Goal: Navigation & Orientation: Find specific page/section

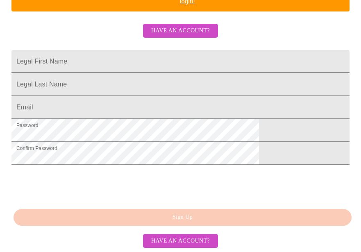
scroll to position [98, 0]
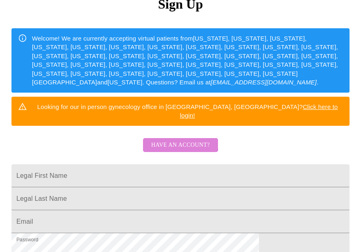
click at [178, 140] on span "Have an account?" at bounding box center [180, 145] width 59 height 10
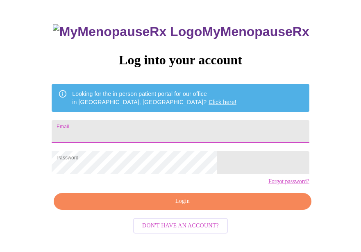
click at [175, 134] on input "Email" at bounding box center [180, 131] width 257 height 23
type input "[EMAIL_ADDRESS][DOMAIN_NAME]"
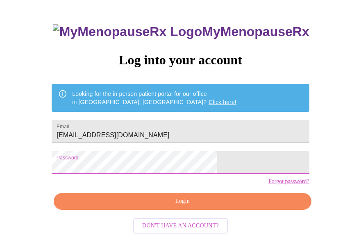
click at [164, 206] on span "Login" at bounding box center [182, 201] width 238 height 10
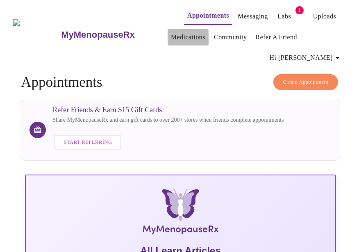
click at [171, 34] on link "Medications" at bounding box center [188, 37] width 34 height 11
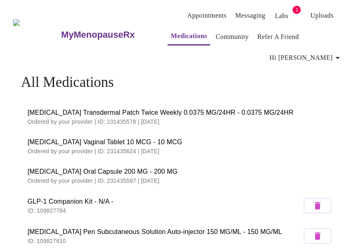
click at [100, 108] on span "[MEDICAL_DATA] Transdermal Patch Twice Weekly 0.0375 MG/24HR - 0.0375 MG/24HR" at bounding box center [180, 113] width 306 height 10
click at [107, 137] on span "[MEDICAL_DATA] Vaginal Tablet 10 MCG - 10 MCG" at bounding box center [180, 142] width 306 height 10
click at [166, 108] on span "[MEDICAL_DATA] Transdermal Patch Twice Weekly 0.0375 MG/24HR - 0.0375 MG/24HR" at bounding box center [180, 113] width 306 height 10
click at [197, 14] on link "Appointments" at bounding box center [206, 15] width 39 height 11
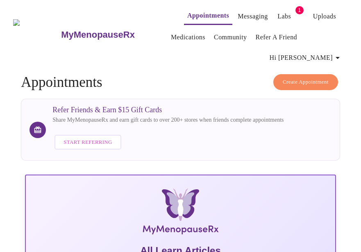
click at [237, 11] on link "Messaging" at bounding box center [252, 16] width 30 height 11
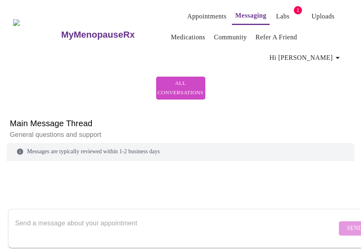
click at [276, 11] on link "Labs" at bounding box center [283, 16] width 14 height 11
